Goal: Understand process/instructions

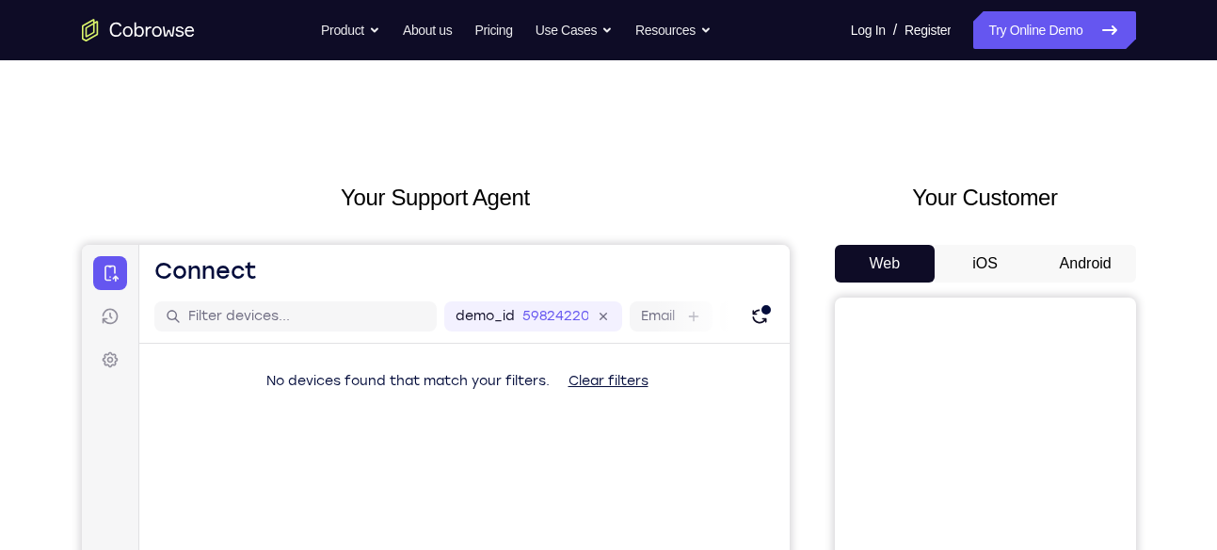
click at [1074, 258] on button "Android" at bounding box center [1085, 264] width 101 height 38
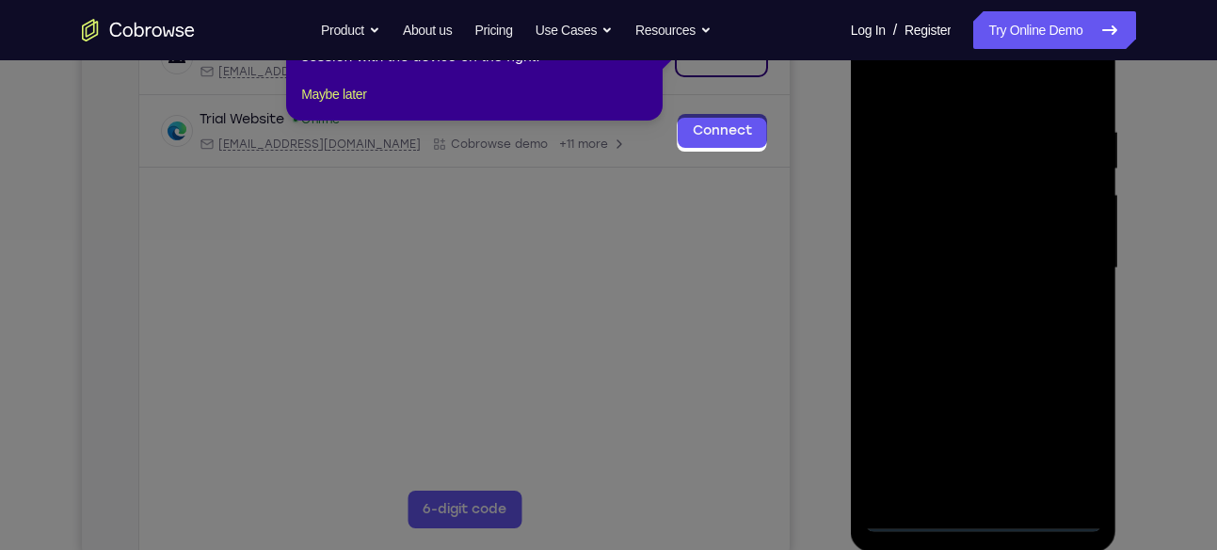
scroll to position [231, 0]
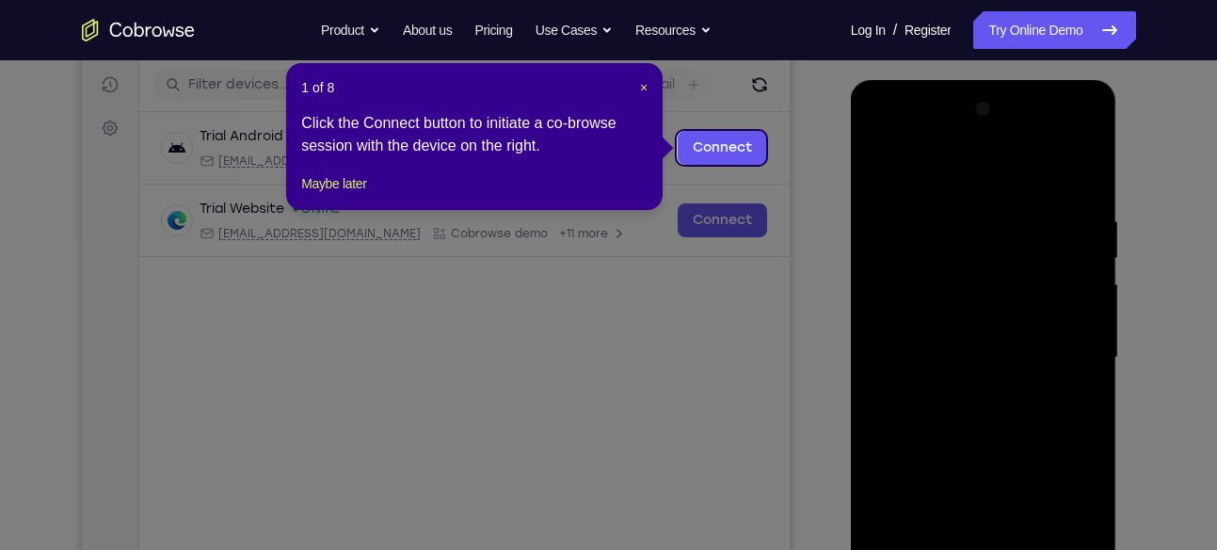
click at [648, 88] on div "1 of 8 × Click the Connect button to initiate a co-browse session with the devi…" at bounding box center [474, 136] width 376 height 147
click at [645, 88] on span "×" at bounding box center [644, 87] width 8 height 15
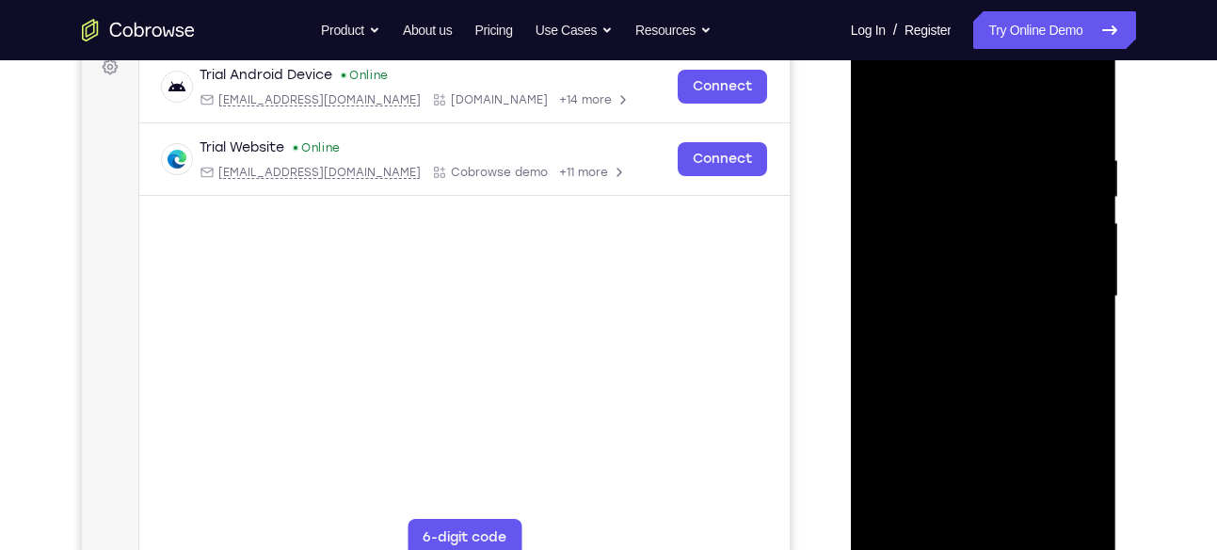
scroll to position [297, 0]
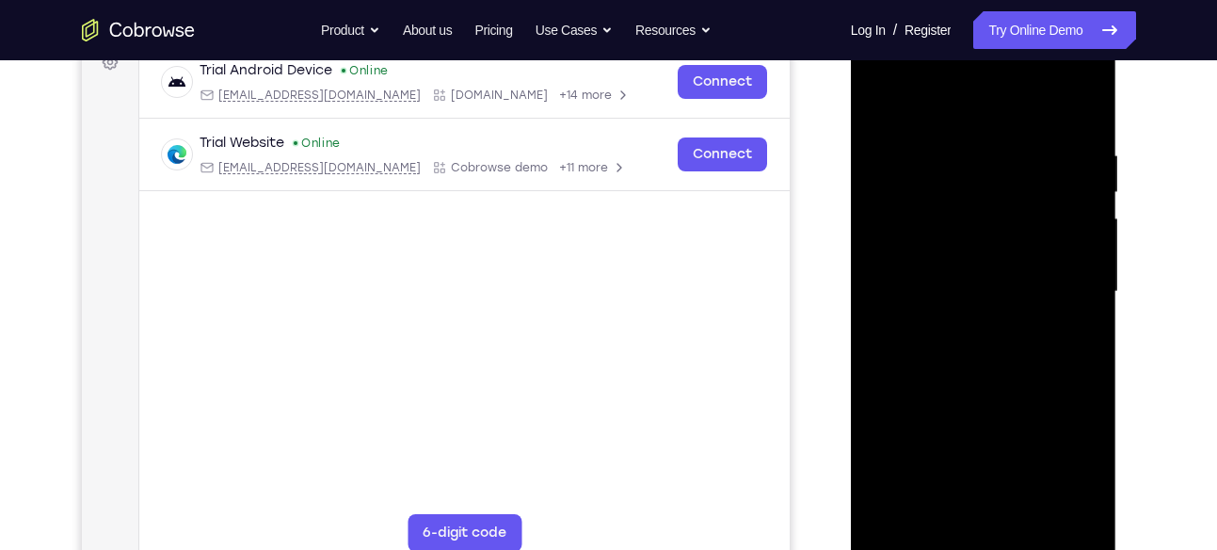
click at [982, 538] on div at bounding box center [983, 291] width 237 height 527
click at [1061, 463] on div at bounding box center [983, 291] width 237 height 527
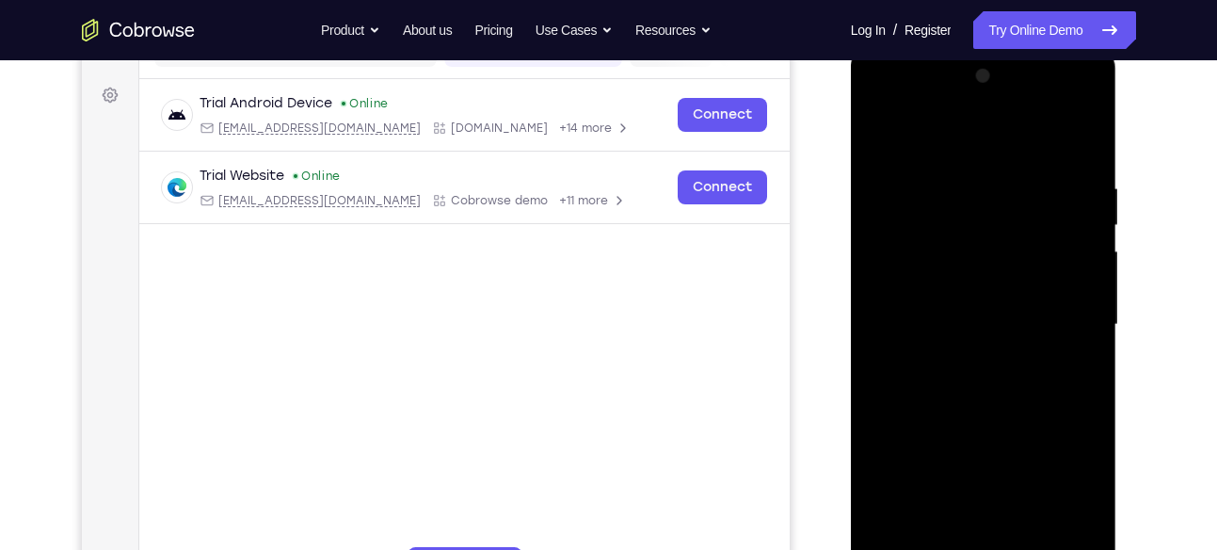
scroll to position [263, 0]
click at [888, 104] on div at bounding box center [983, 325] width 237 height 527
click at [1062, 326] on div at bounding box center [983, 325] width 237 height 527
click at [959, 358] on div at bounding box center [983, 325] width 237 height 527
click at [964, 303] on div at bounding box center [983, 325] width 237 height 527
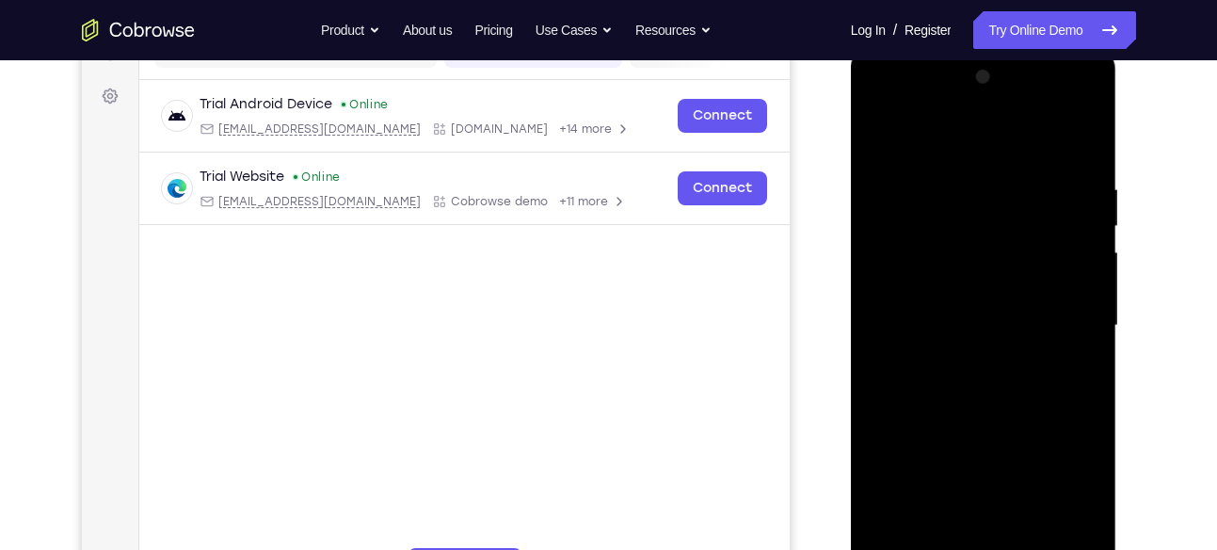
click at [980, 472] on div at bounding box center [983, 325] width 237 height 527
click at [947, 295] on div at bounding box center [983, 325] width 237 height 527
click at [947, 315] on div at bounding box center [983, 325] width 237 height 527
click at [972, 382] on div at bounding box center [983, 325] width 237 height 527
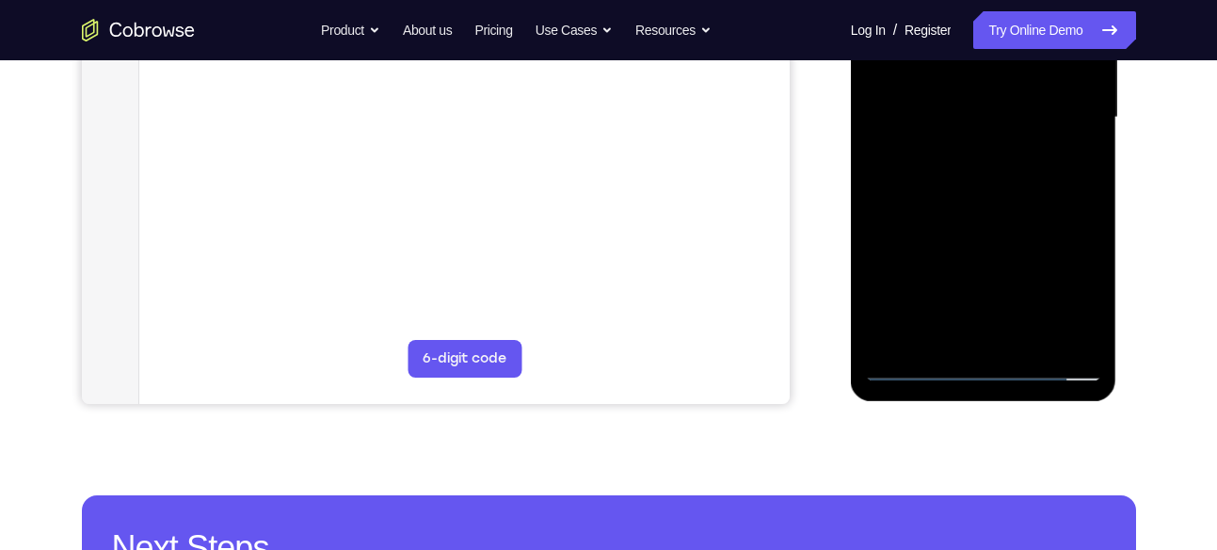
scroll to position [473, 0]
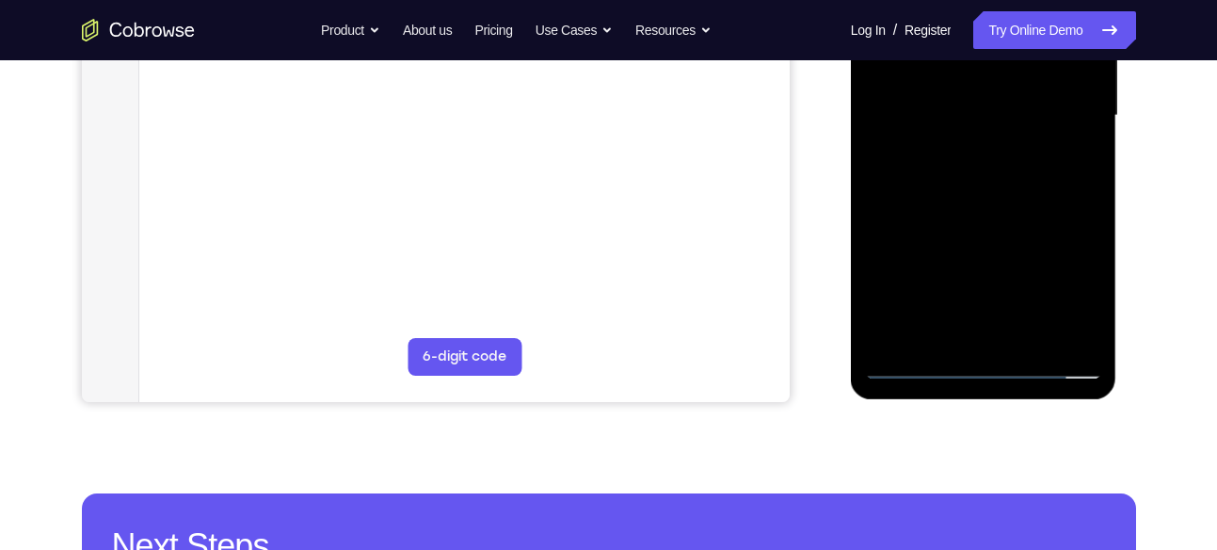
click at [1001, 205] on div at bounding box center [983, 115] width 237 height 527
click at [1087, 336] on div at bounding box center [983, 115] width 237 height 527
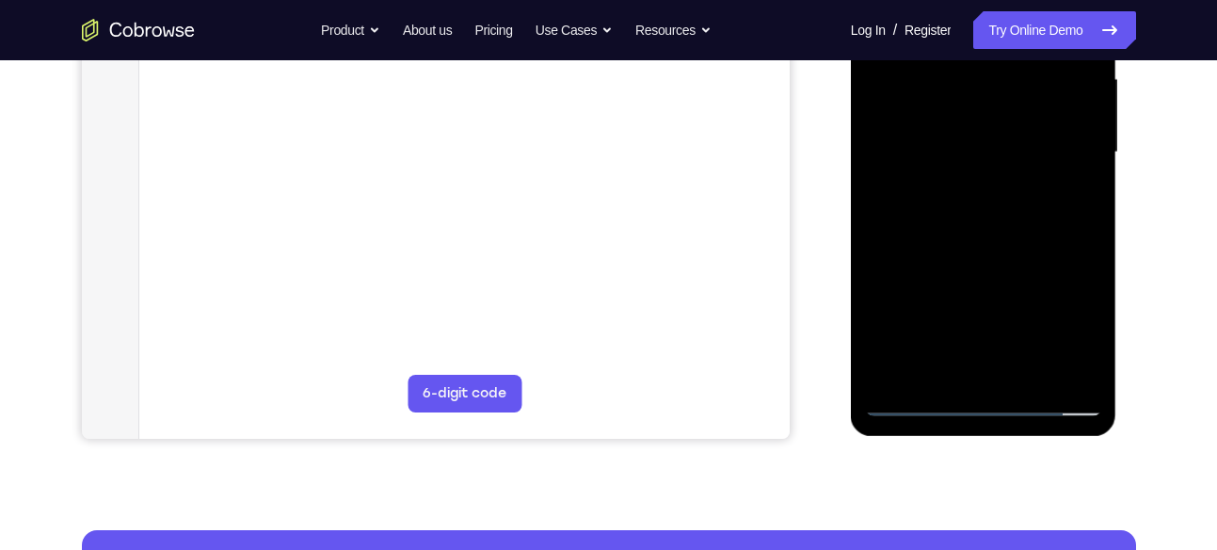
scroll to position [424, 0]
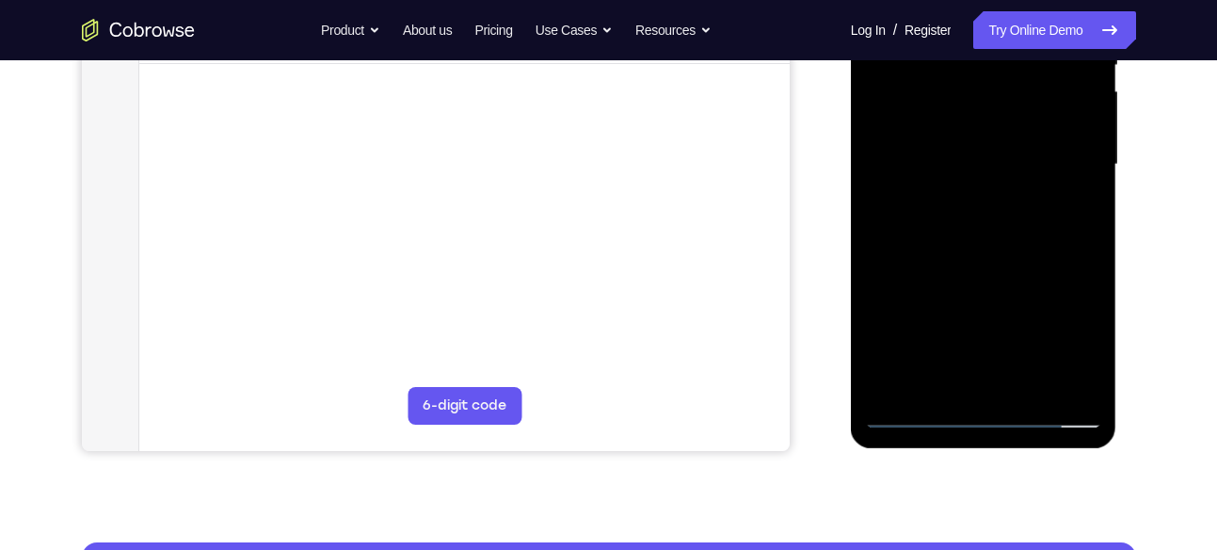
click at [1084, 385] on div at bounding box center [983, 164] width 237 height 527
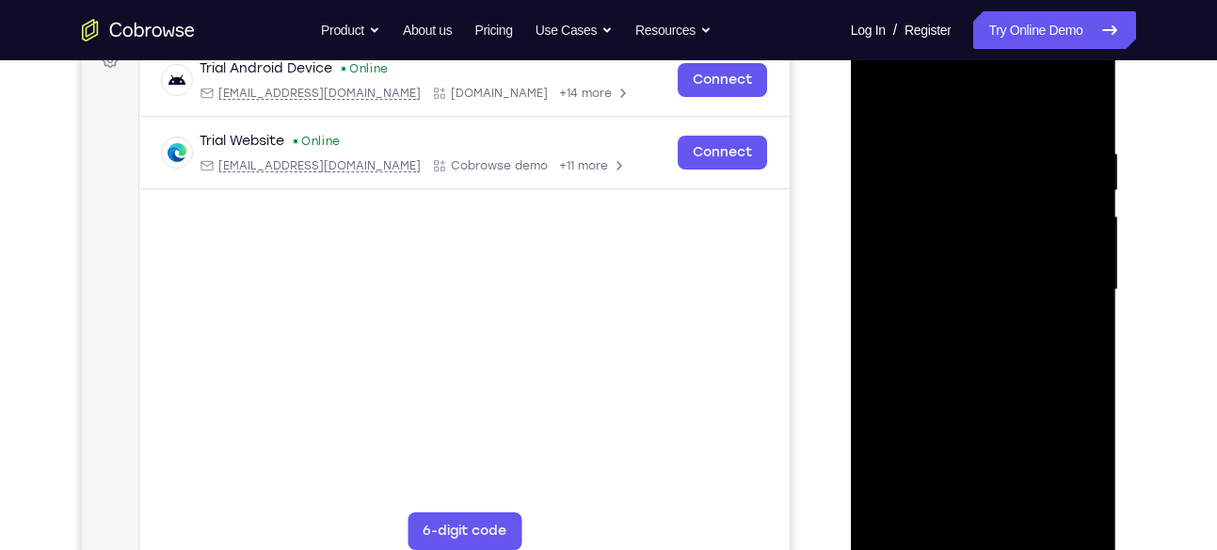
scroll to position [281, 0]
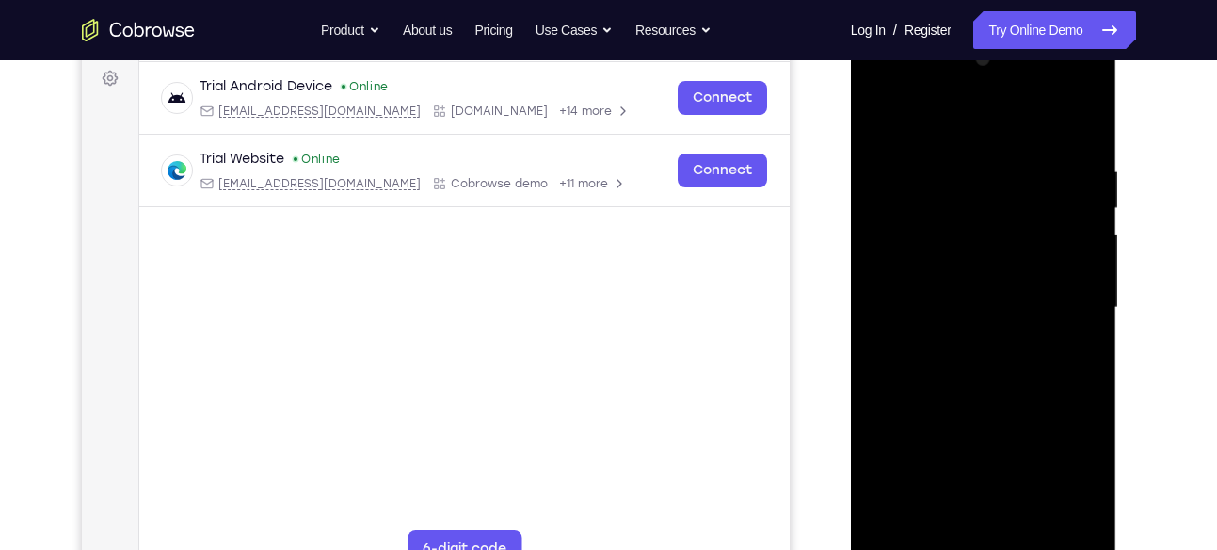
click at [1080, 117] on div at bounding box center [983, 307] width 237 height 527
click at [883, 117] on div at bounding box center [983, 307] width 237 height 527
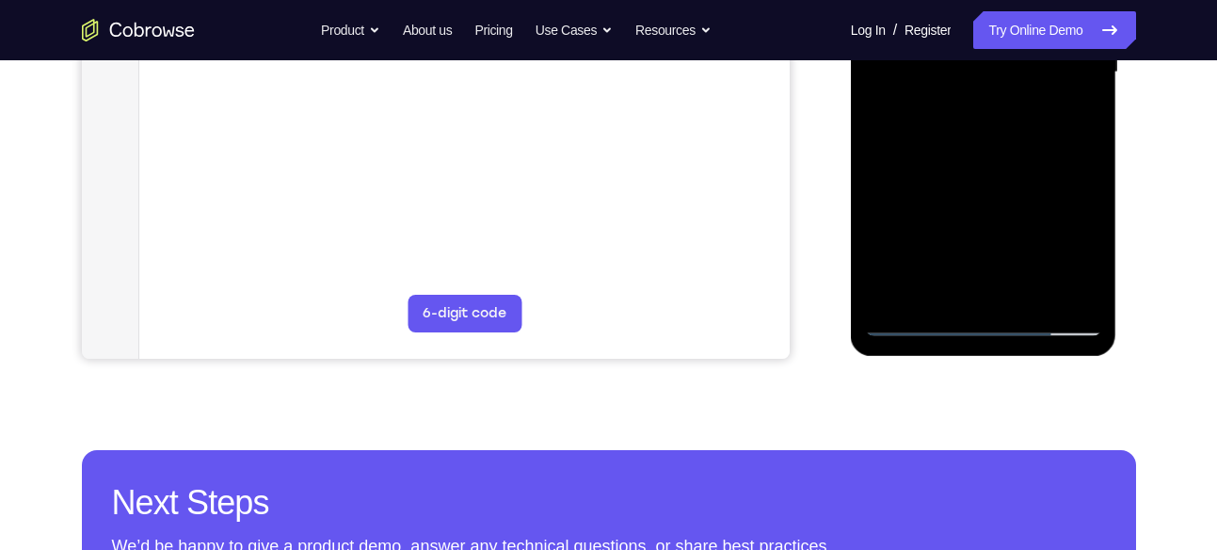
scroll to position [525, 0]
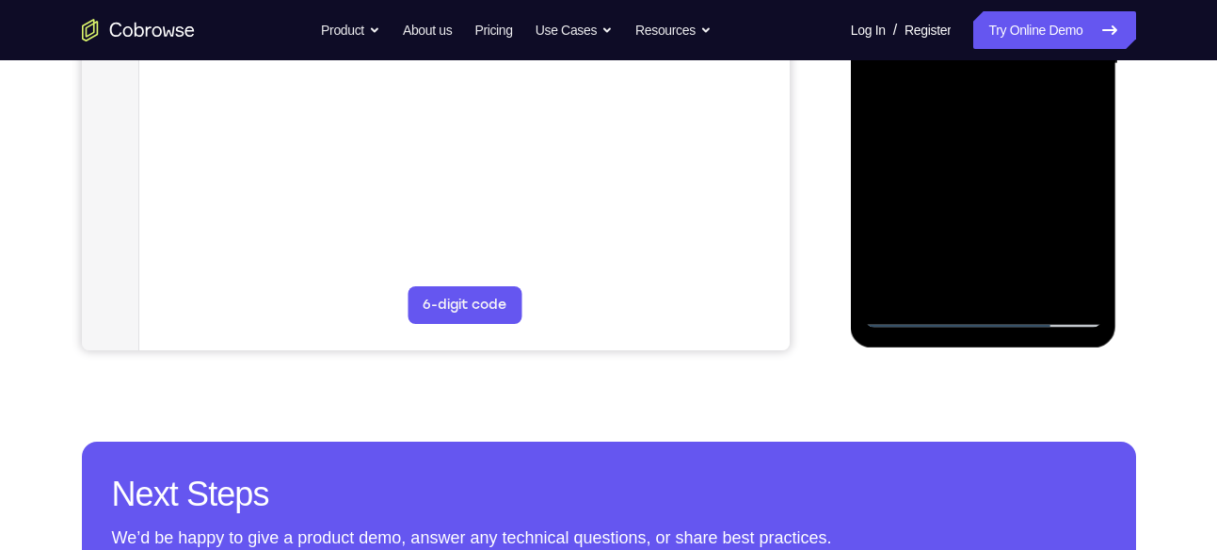
click at [1072, 288] on div at bounding box center [983, 64] width 237 height 527
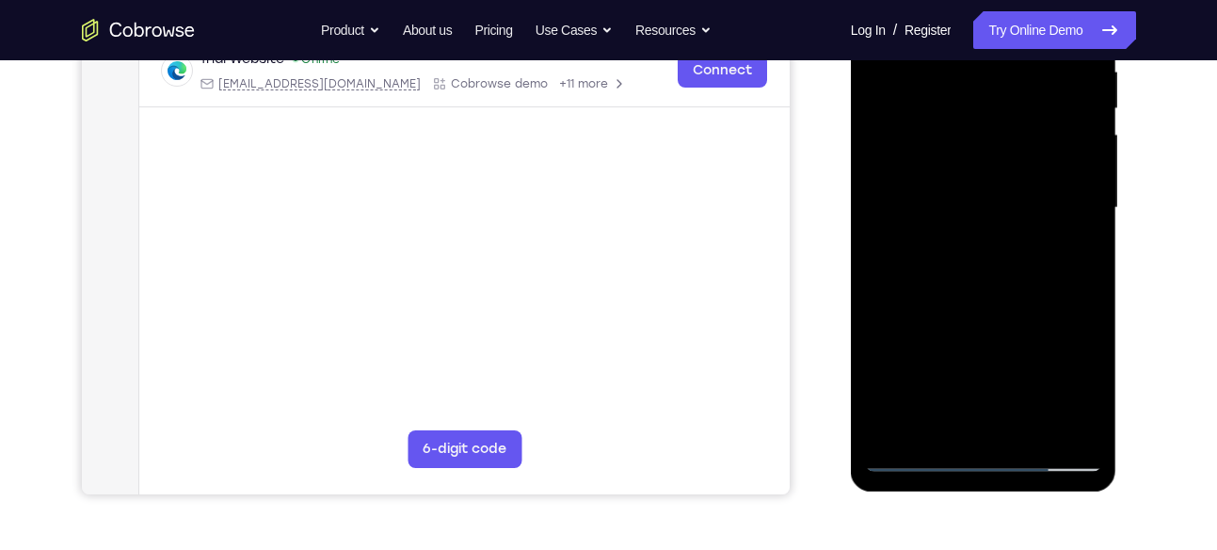
scroll to position [375, 0]
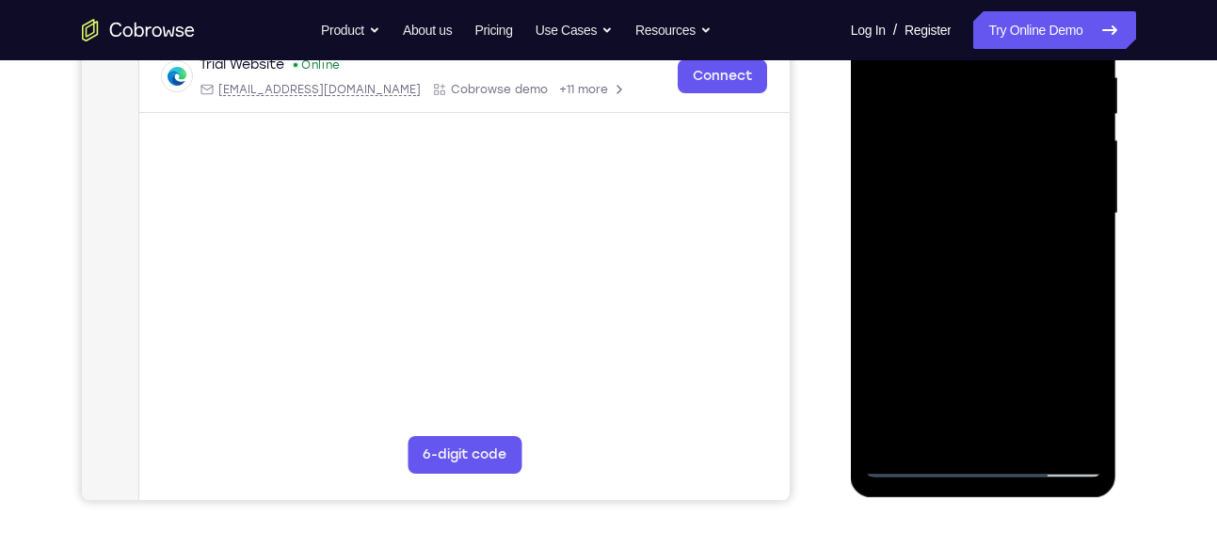
click at [1063, 263] on div at bounding box center [983, 213] width 237 height 527
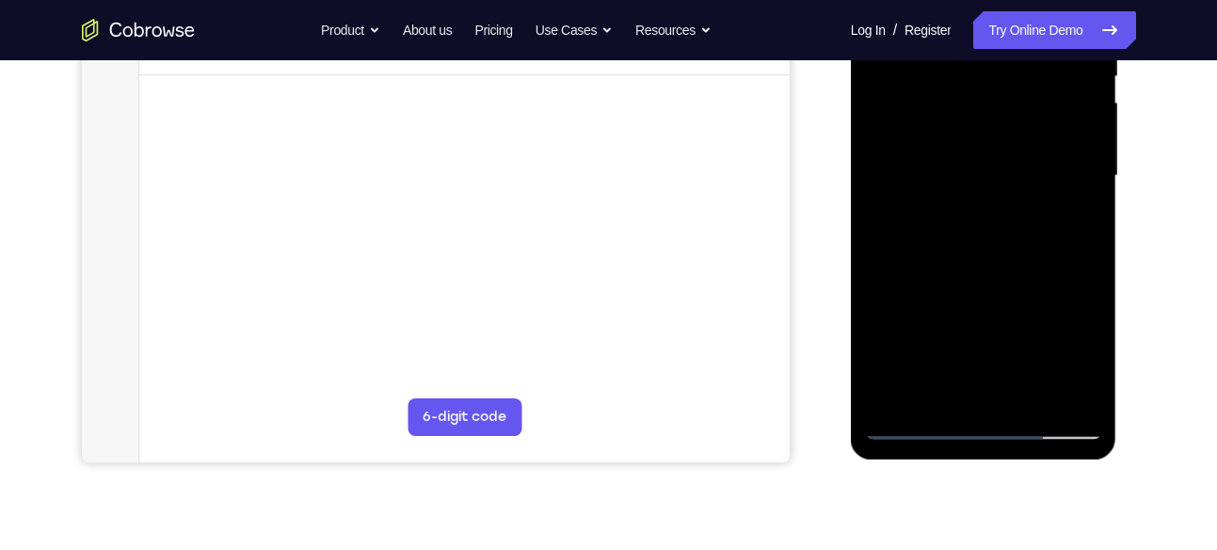
scroll to position [414, 0]
click at [938, 400] on div at bounding box center [983, 175] width 237 height 527
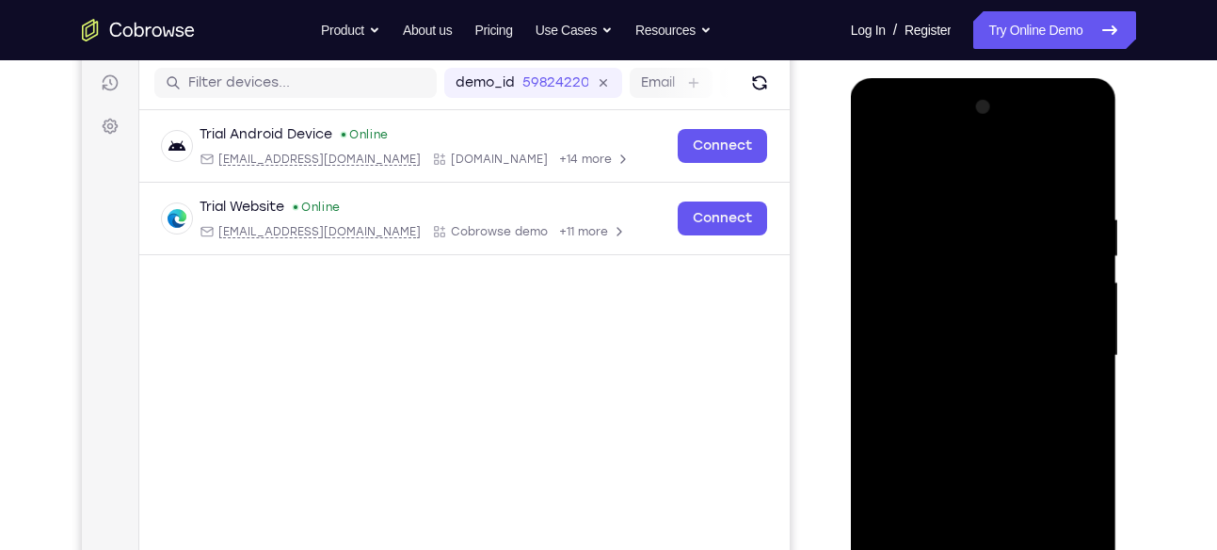
scroll to position [231, 0]
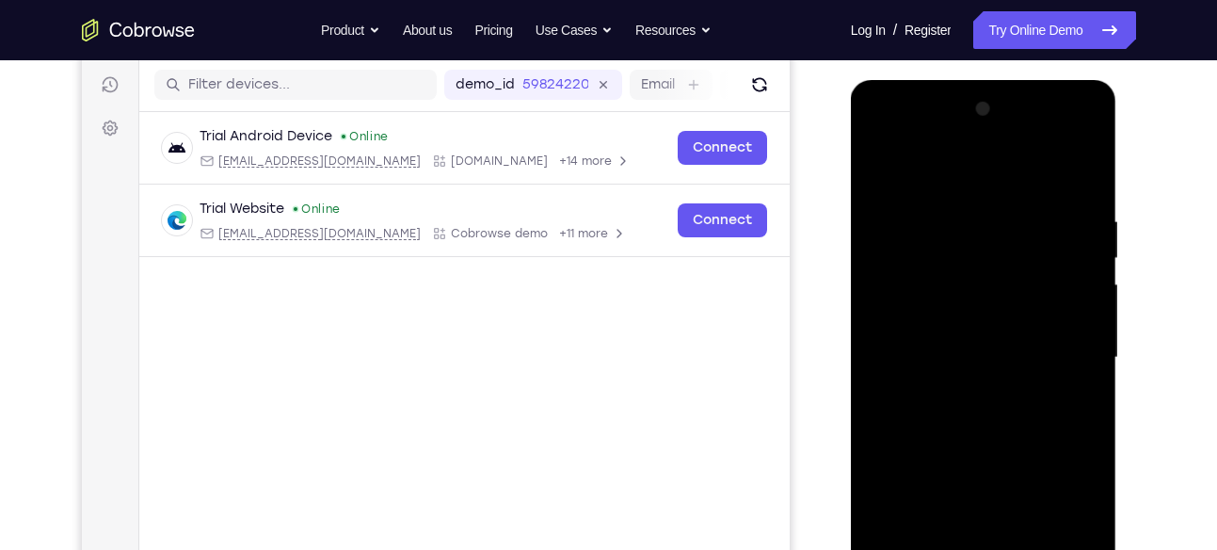
click at [952, 168] on div at bounding box center [983, 357] width 237 height 527
click at [932, 221] on div at bounding box center [983, 357] width 237 height 527
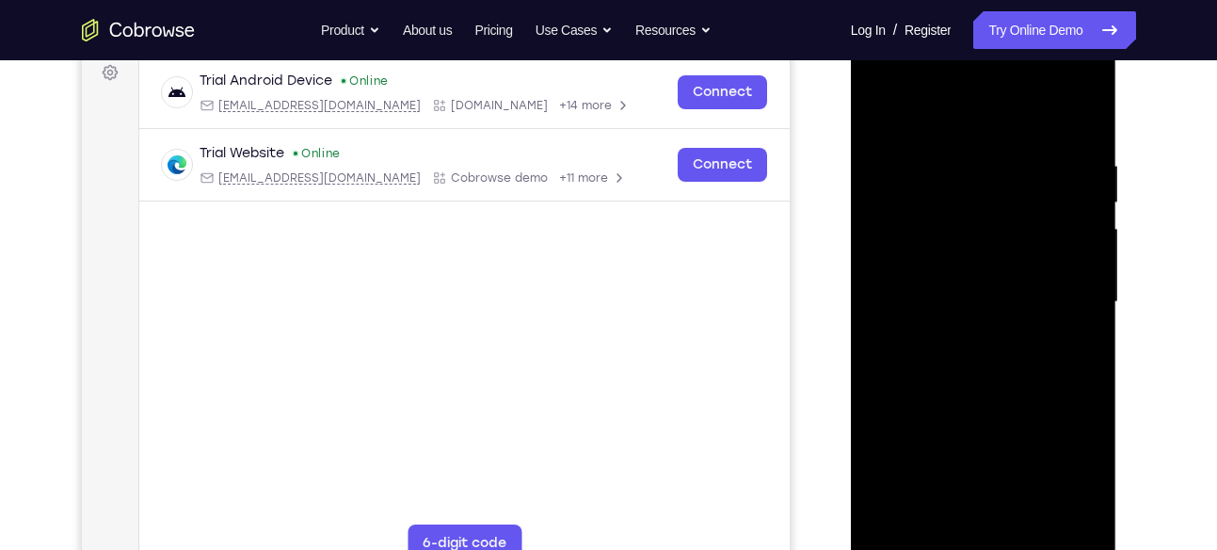
scroll to position [288, 0]
drag, startPoint x: 1012, startPoint y: 184, endPoint x: 1000, endPoint y: 378, distance: 194.2
click at [1000, 378] on div at bounding box center [983, 301] width 237 height 527
drag, startPoint x: 981, startPoint y: 188, endPoint x: 983, endPoint y: 382, distance: 193.8
click at [983, 382] on div at bounding box center [983, 301] width 237 height 527
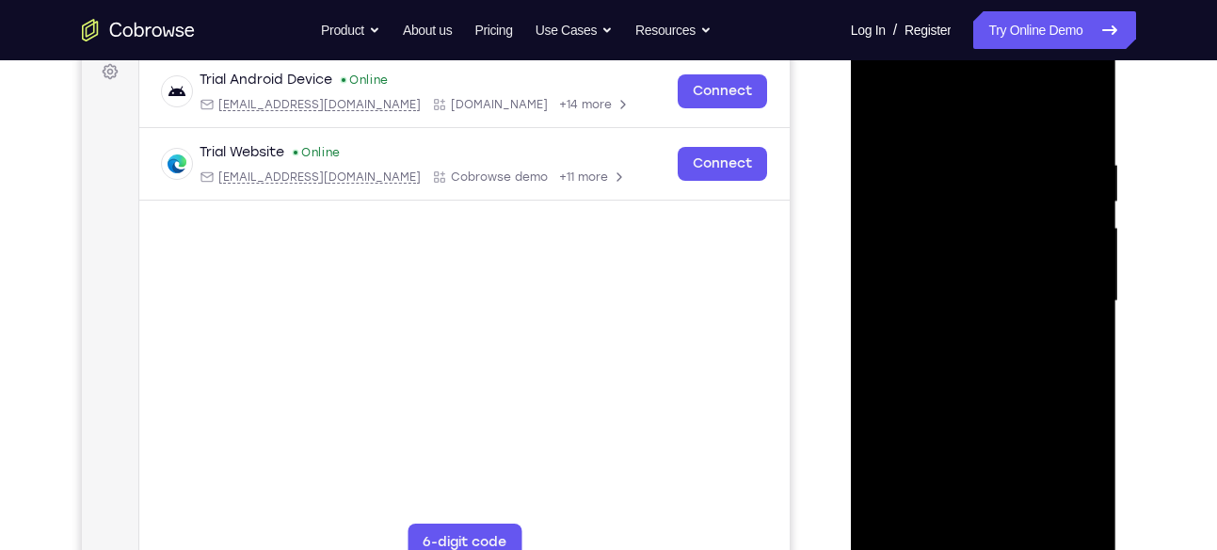
click at [881, 110] on div at bounding box center [983, 301] width 237 height 527
click at [962, 156] on div at bounding box center [983, 301] width 237 height 527
click at [1075, 121] on div at bounding box center [983, 301] width 237 height 527
